Goal: Task Accomplishment & Management: Manage account settings

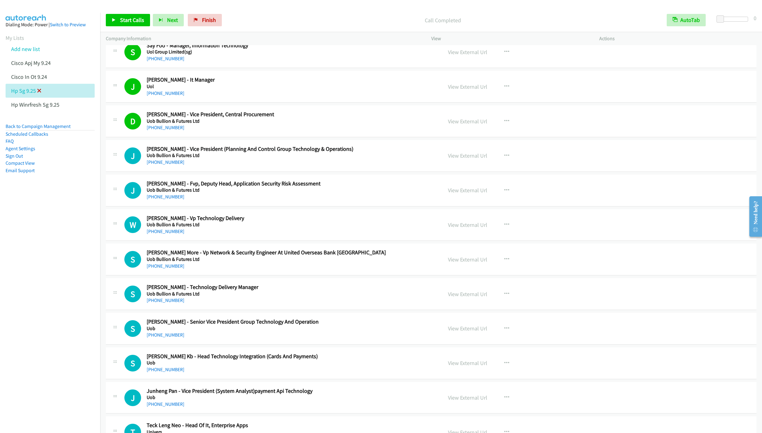
click at [41, 89] on icon at bounding box center [39, 91] width 4 height 4
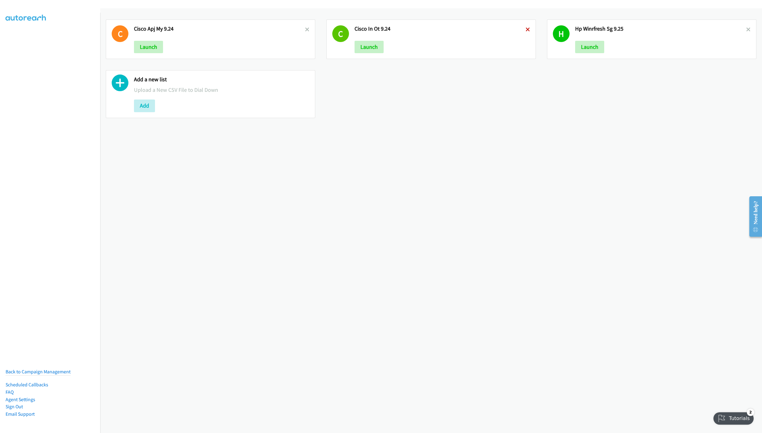
click at [525, 28] on icon at bounding box center [527, 30] width 4 height 4
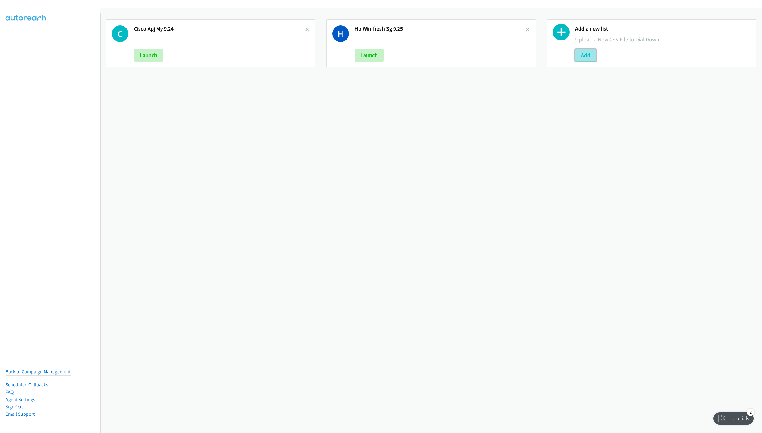
click at [580, 52] on button "Add" at bounding box center [585, 55] width 21 height 12
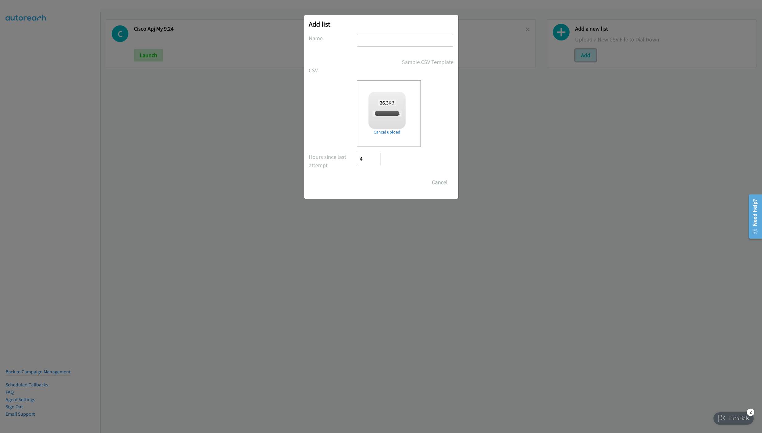
checkbox input "true"
click at [410, 44] on input "text" at bounding box center [405, 40] width 97 height 13
type input "Lenovo HK 9.25"
click at [367, 181] on input "Save List" at bounding box center [373, 182] width 32 height 12
